Goal: Find specific page/section: Find specific page/section

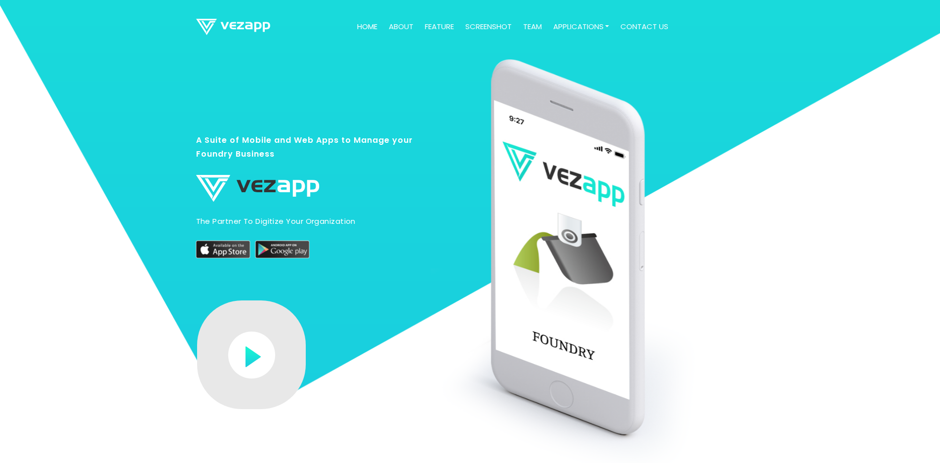
click at [368, 28] on link "Home" at bounding box center [367, 26] width 28 height 19
click at [407, 26] on link "about" at bounding box center [401, 26] width 33 height 19
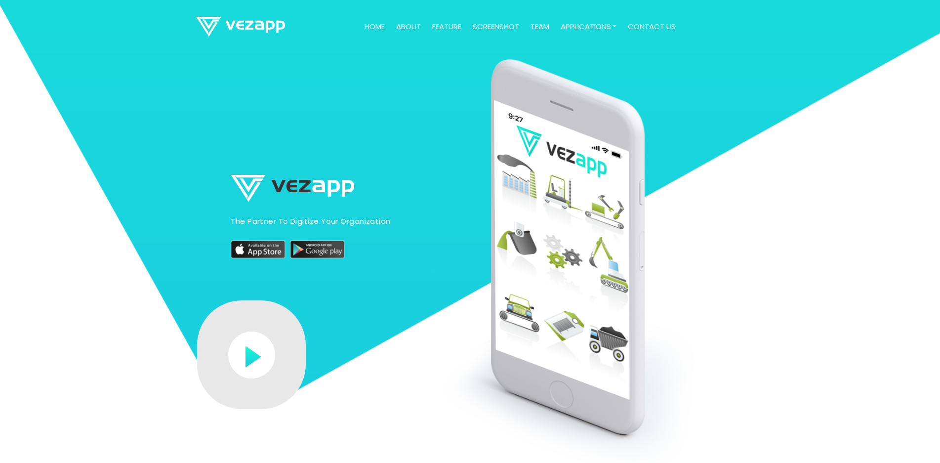
click at [503, 28] on link "screenshot" at bounding box center [496, 26] width 54 height 19
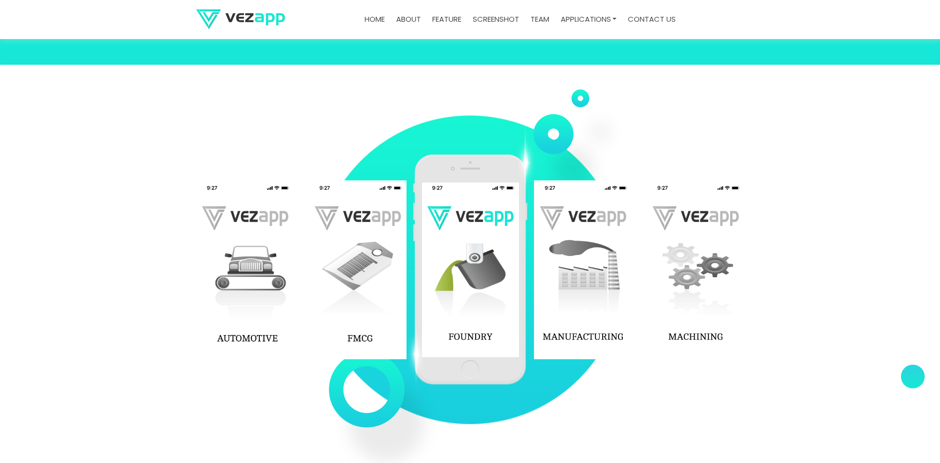
scroll to position [1343, 0]
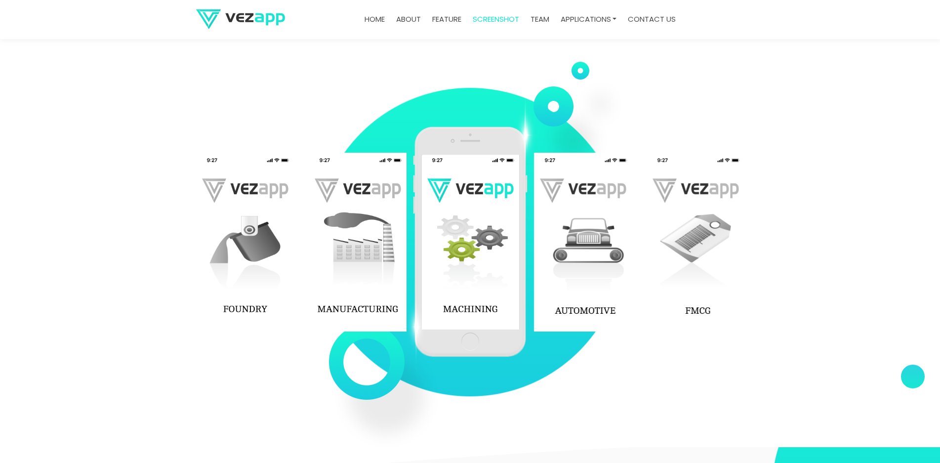
click at [571, 236] on img at bounding box center [583, 242] width 98 height 178
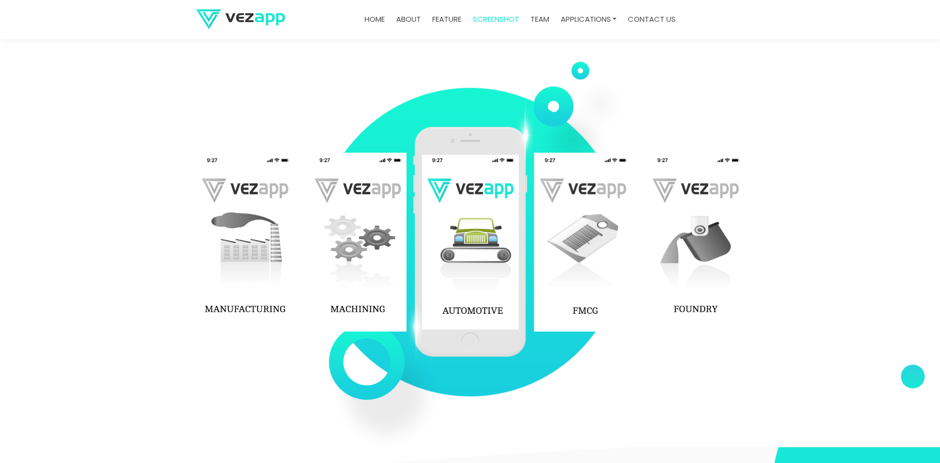
click at [543, 20] on link "team" at bounding box center [540, 19] width 27 height 19
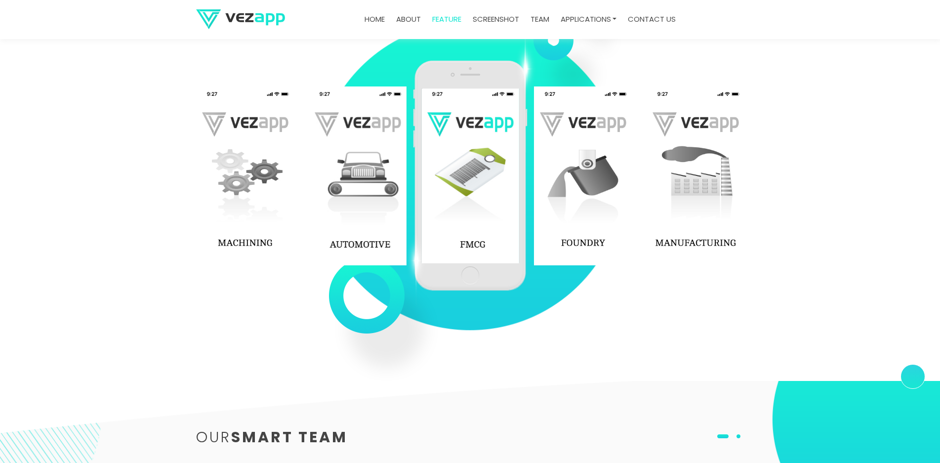
scroll to position [1250, 0]
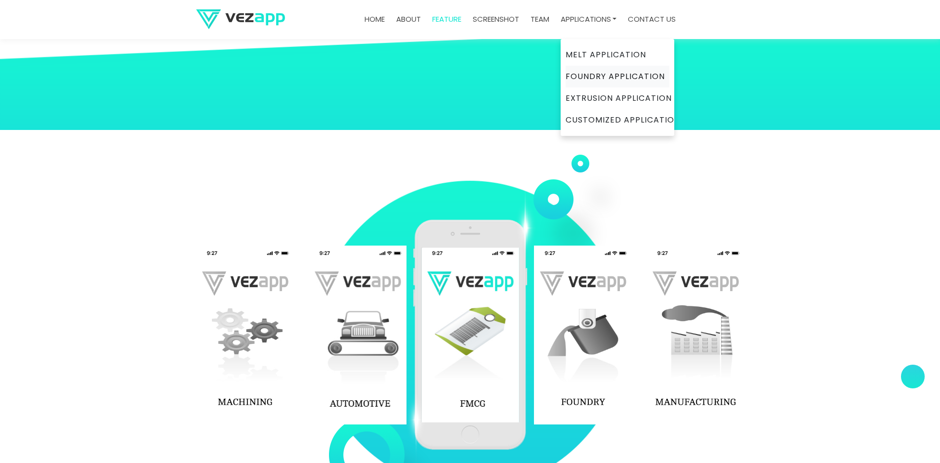
click at [596, 74] on link "Foundry Application" at bounding box center [618, 77] width 104 height 22
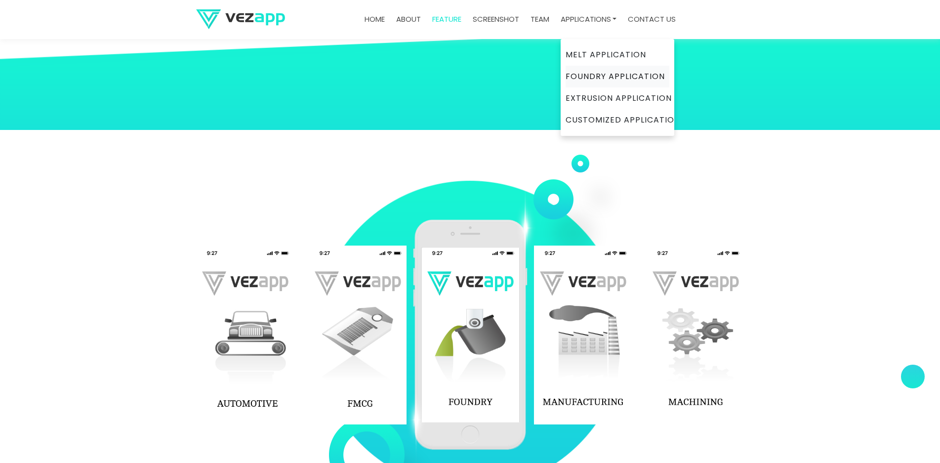
click at [622, 78] on link "Foundry Application" at bounding box center [618, 77] width 104 height 22
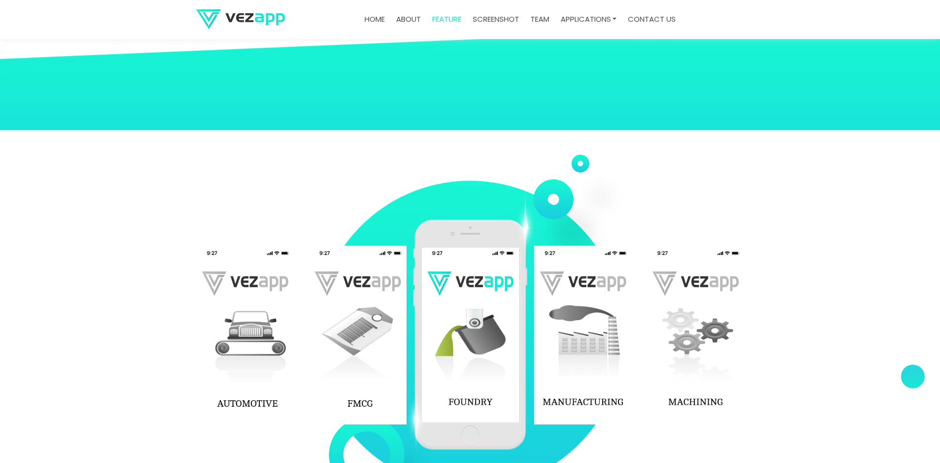
click at [644, 19] on link "contact us" at bounding box center [652, 19] width 56 height 19
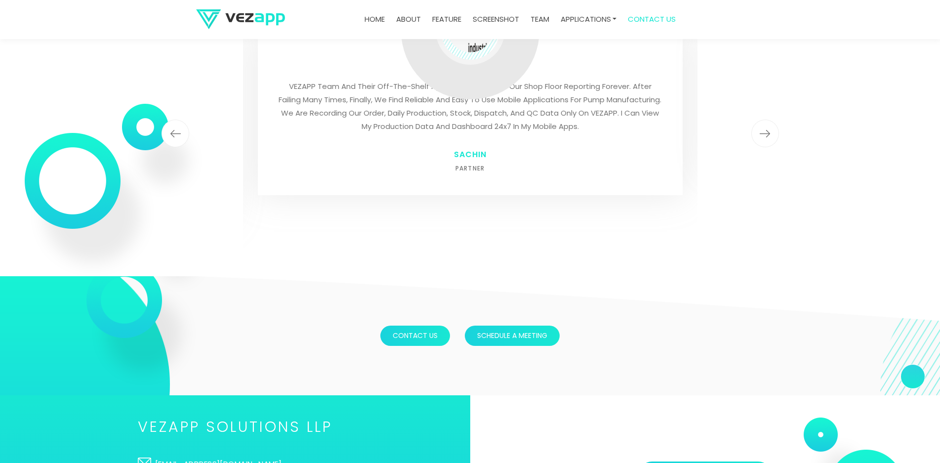
scroll to position [2633, 0]
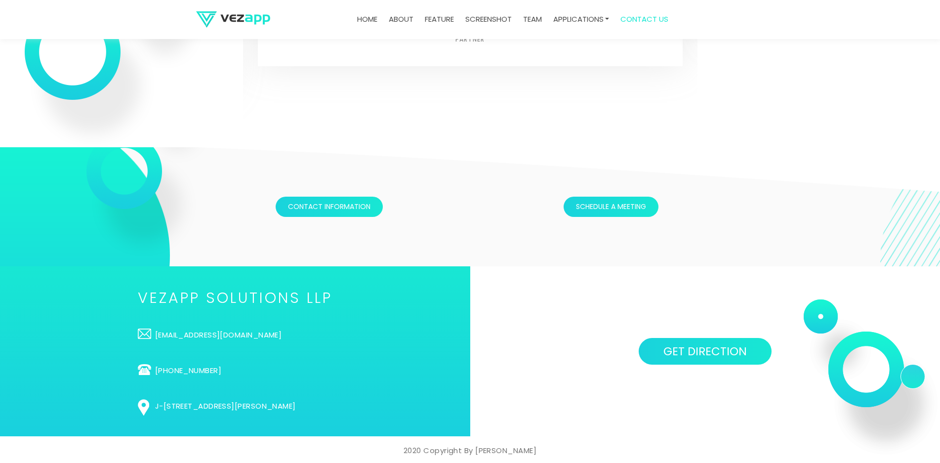
scroll to position [3302, 0]
